Goal: Check status: Check status

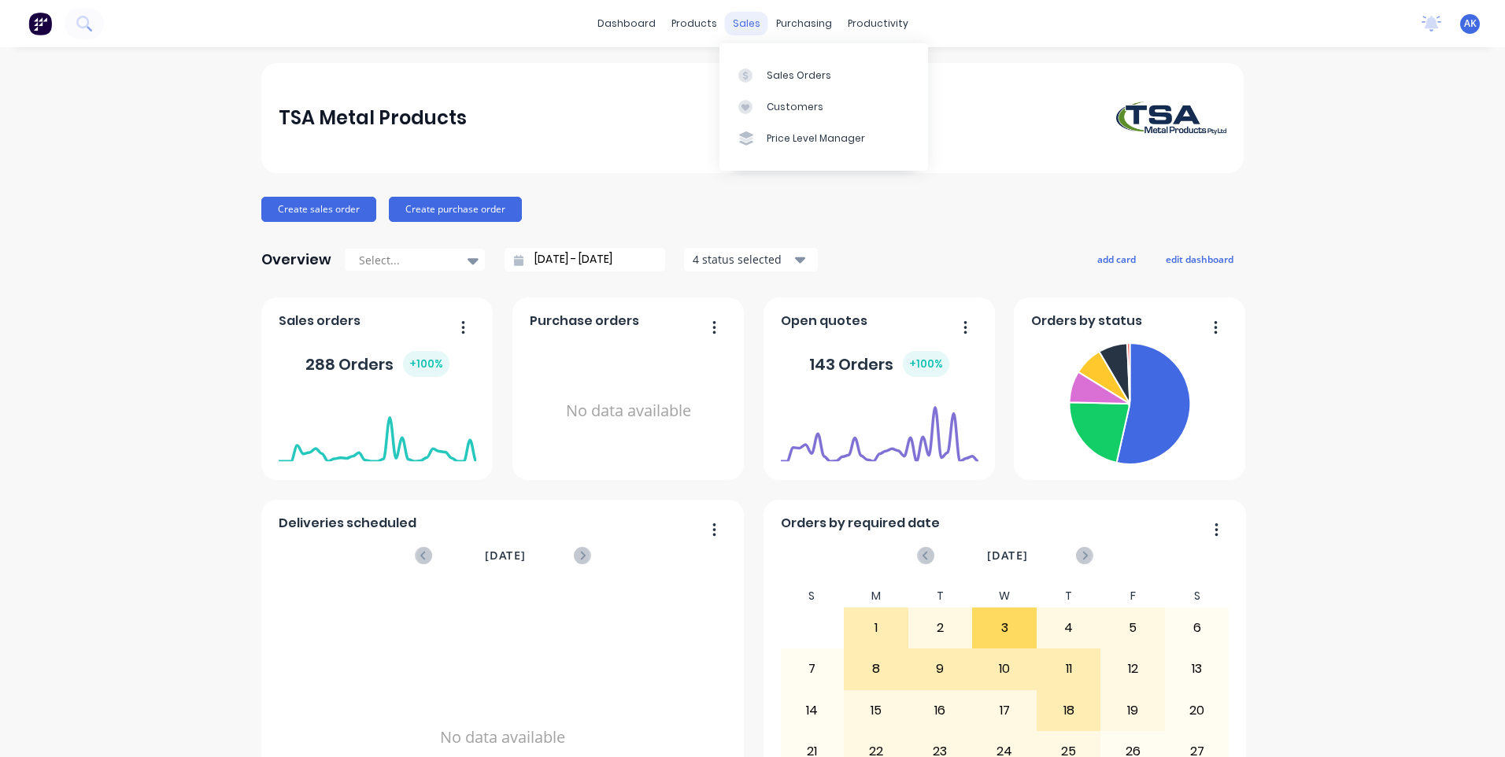
click at [738, 24] on div "sales" at bounding box center [746, 24] width 43 height 24
click at [805, 72] on div "Sales Orders" at bounding box center [798, 75] width 65 height 14
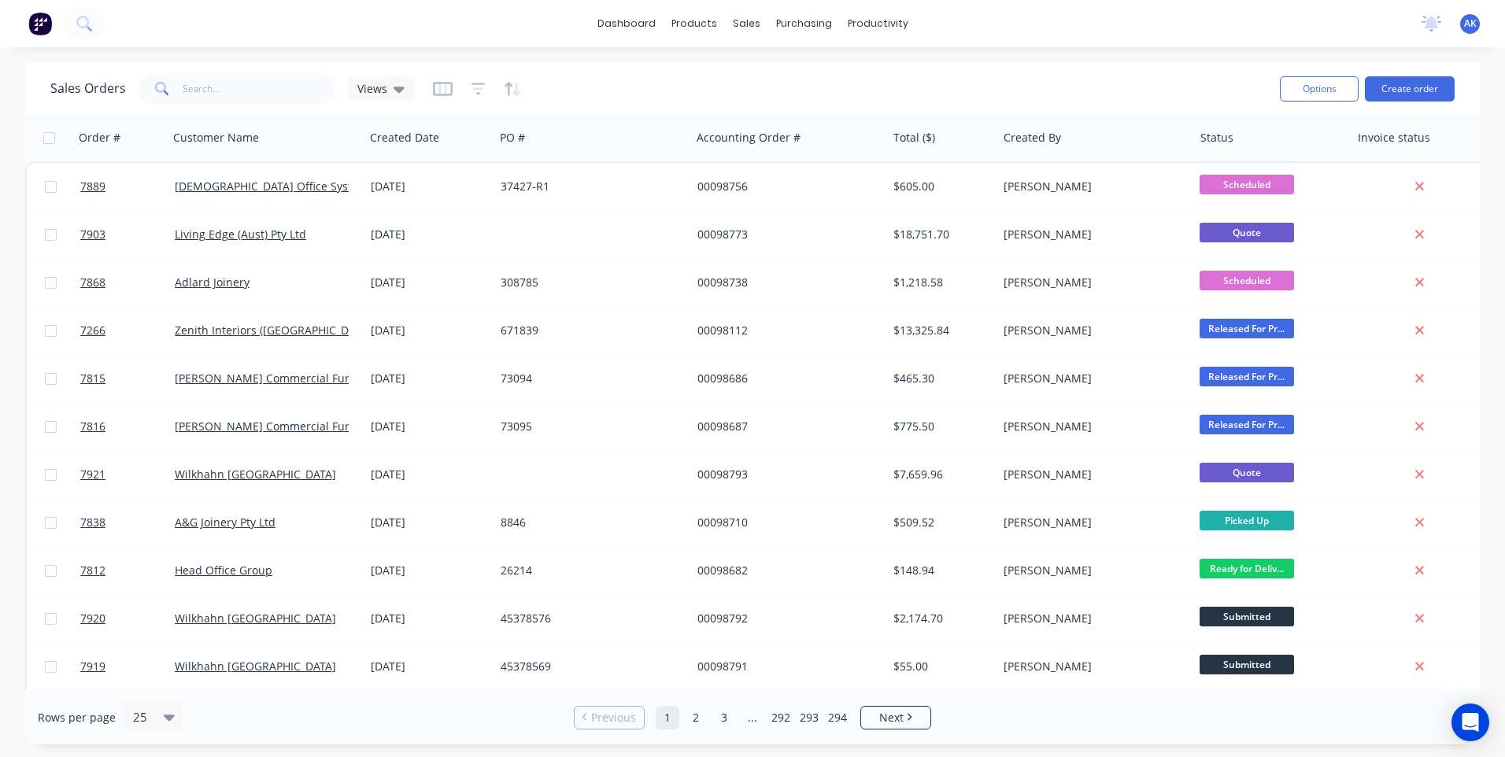
click at [245, 67] on div "Sales Orders Views Options Create order" at bounding box center [752, 88] width 1454 height 51
click at [238, 88] on input "text" at bounding box center [259, 88] width 153 height 31
type input "98760"
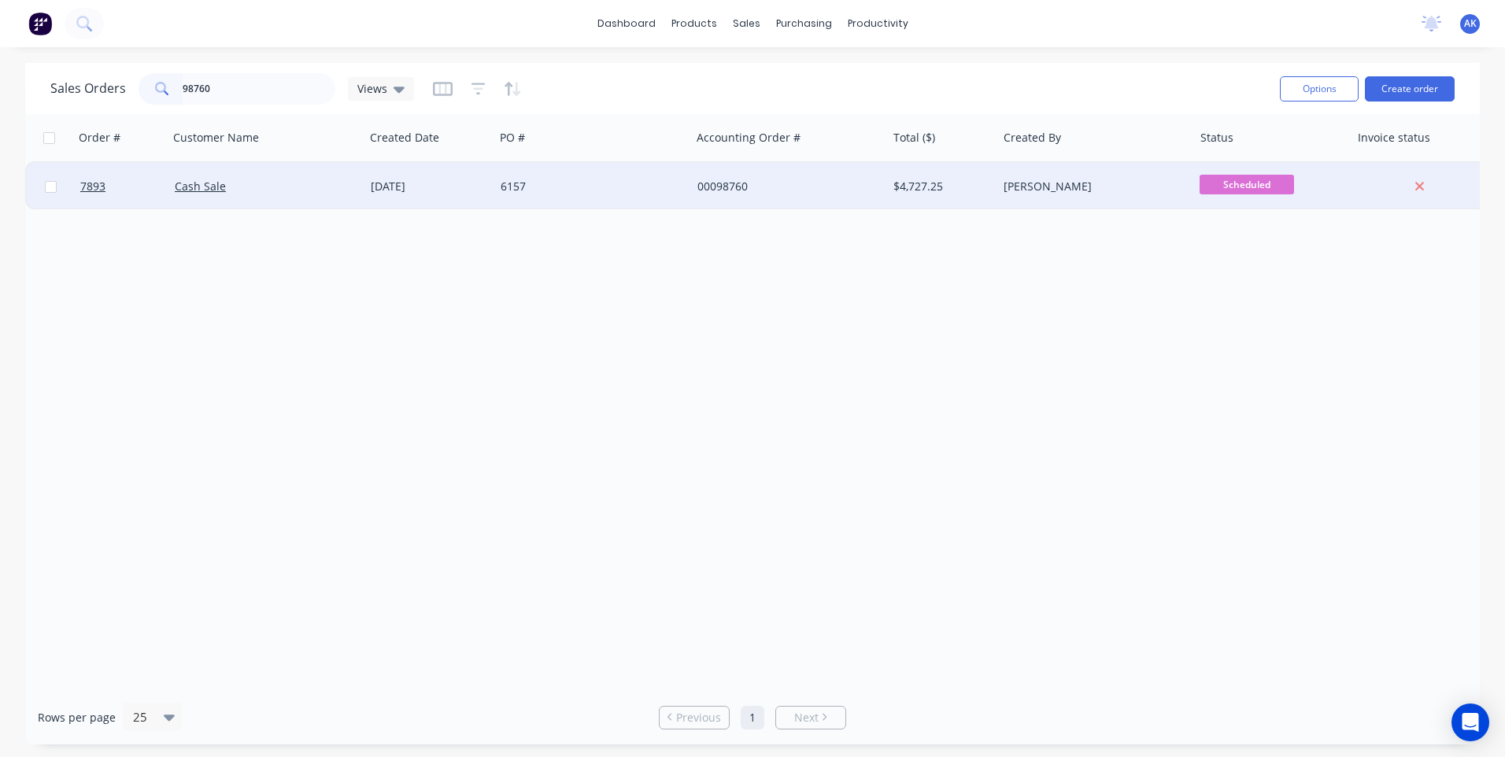
click at [489, 190] on div "29 Aug 2025" at bounding box center [429, 186] width 130 height 47
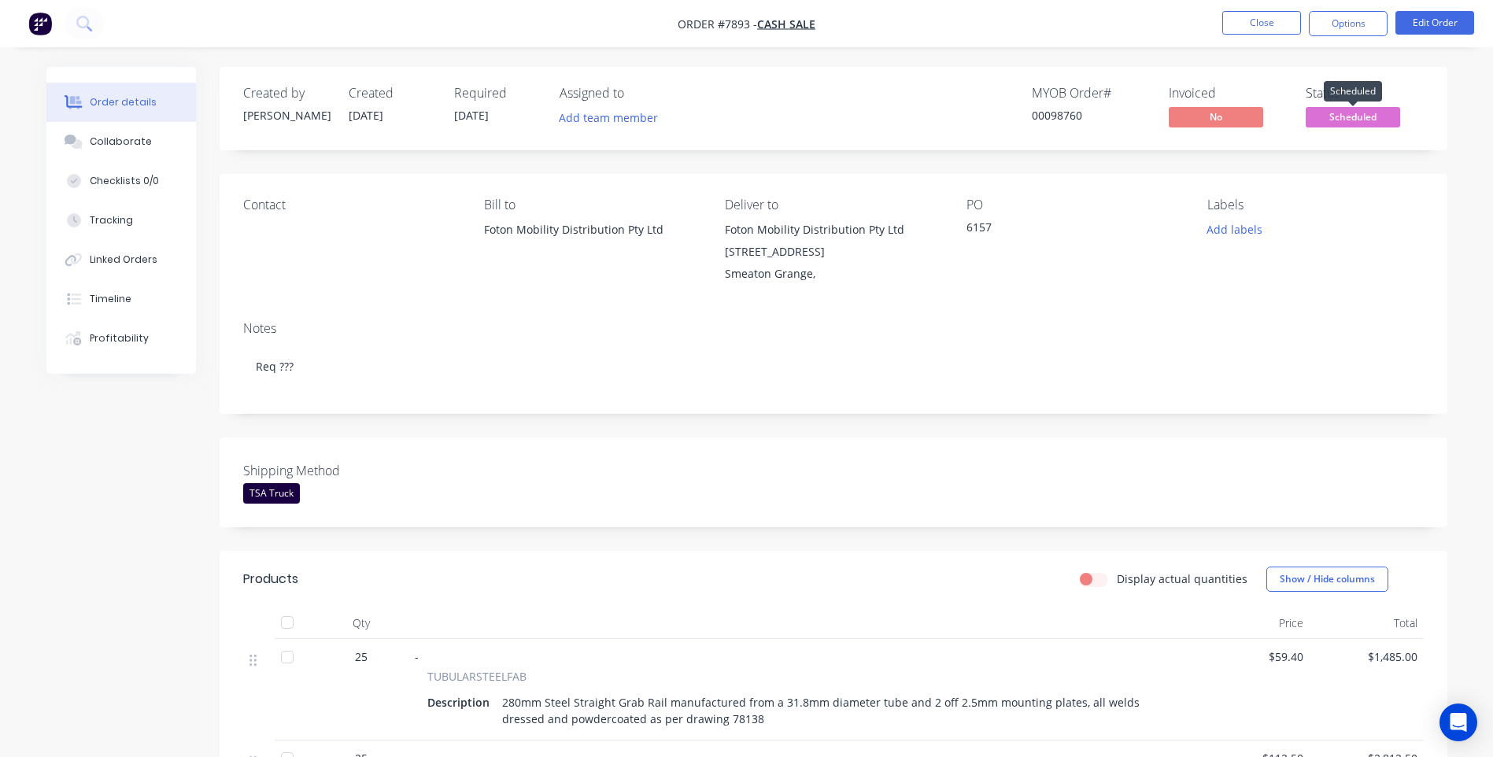
click at [1360, 124] on span "Scheduled" at bounding box center [1353, 117] width 94 height 20
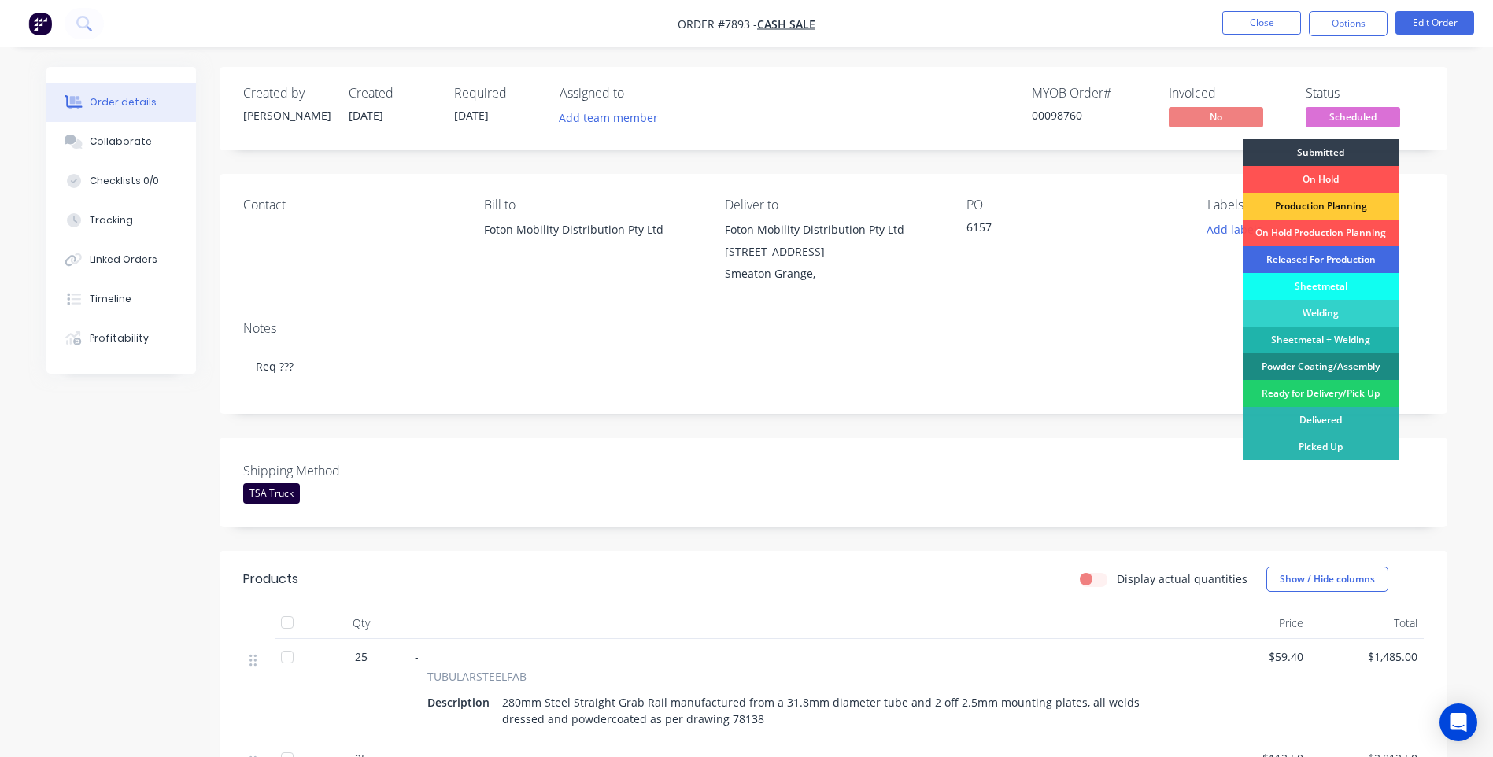
click at [1327, 258] on div "Released For Production" at bounding box center [1321, 259] width 156 height 27
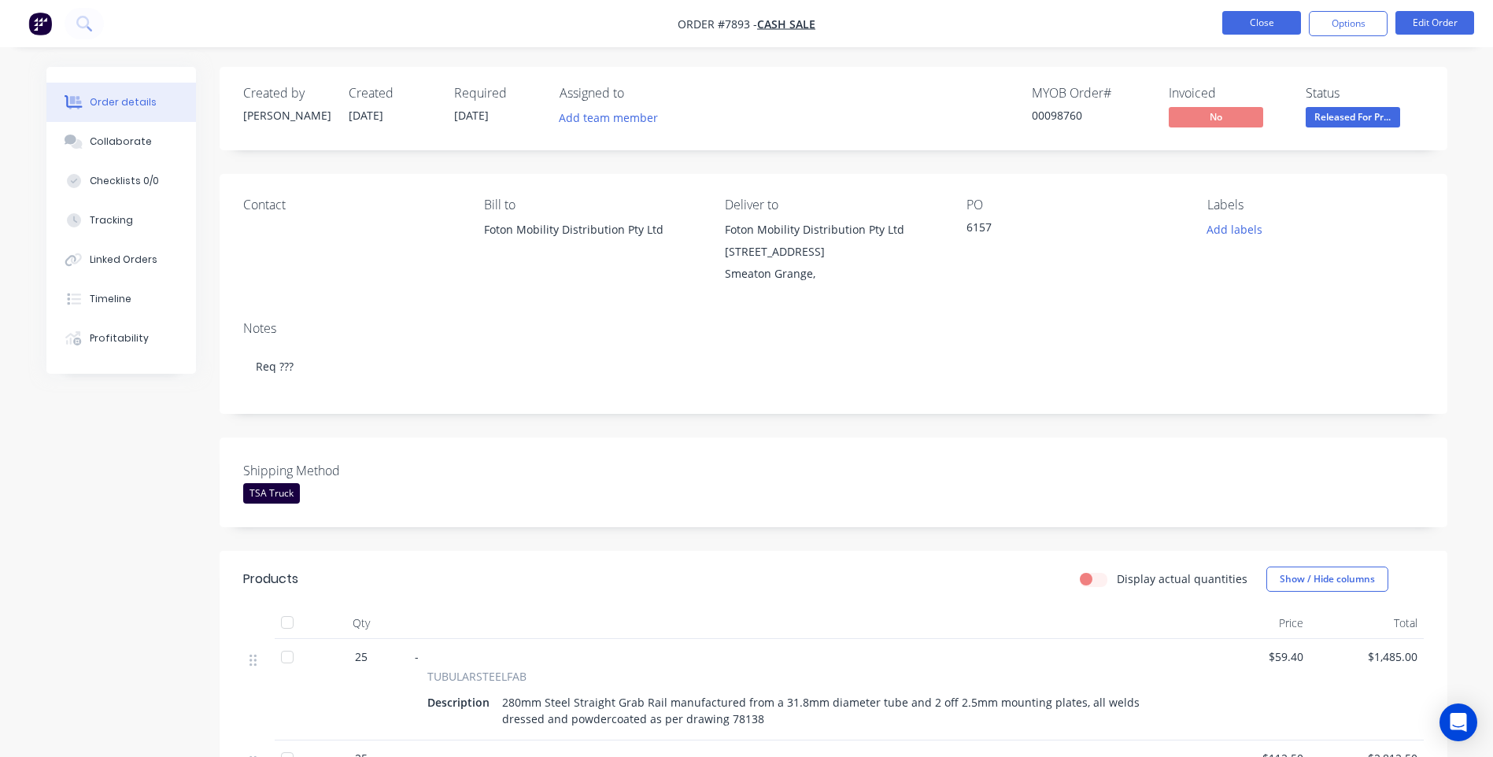
click at [1257, 24] on button "Close" at bounding box center [1261, 23] width 79 height 24
